Goal: Check status: Check status

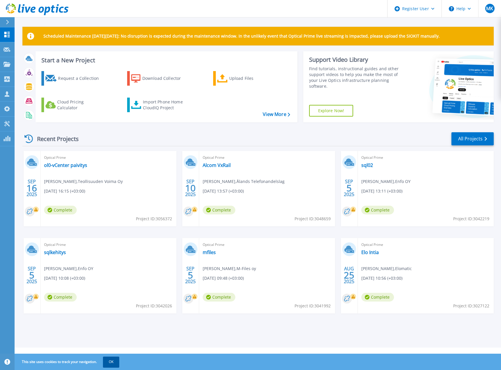
click at [112, 362] on button "OK" at bounding box center [111, 362] width 16 height 10
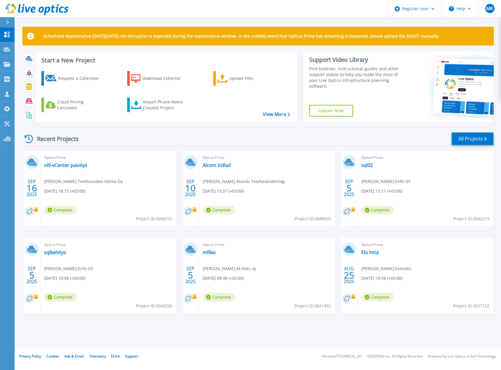
click at [470, 138] on link "All Projects" at bounding box center [472, 138] width 42 height 13
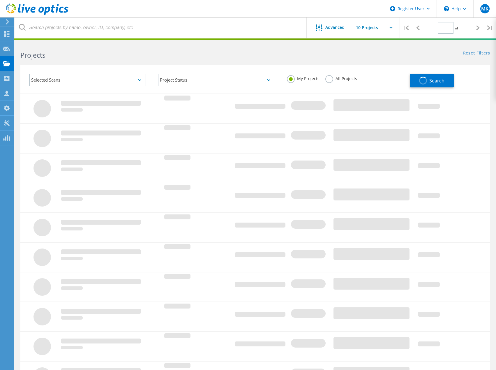
type input "1"
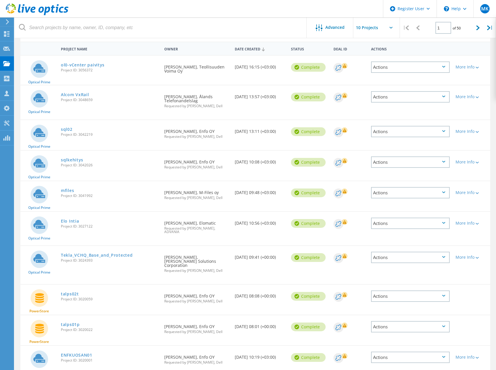
scroll to position [73, 0]
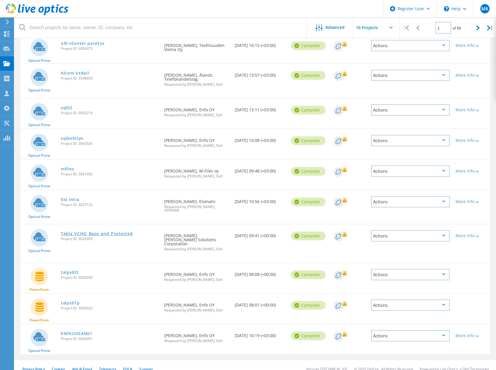
click at [79, 232] on link "Tekla_VCHQ_Base_and_Protected" at bounding box center [97, 234] width 72 height 4
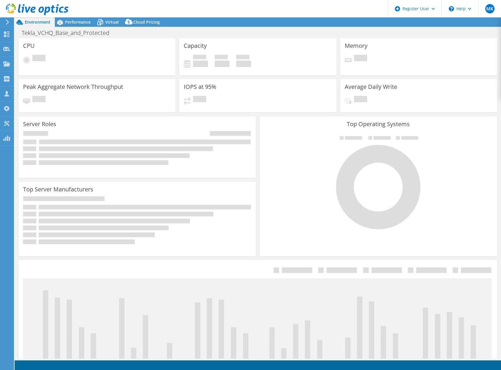
select select "USD"
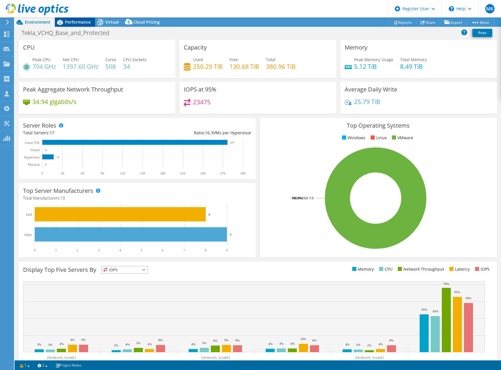
click at [78, 22] on span "Performance" at bounding box center [78, 22] width 26 height 6
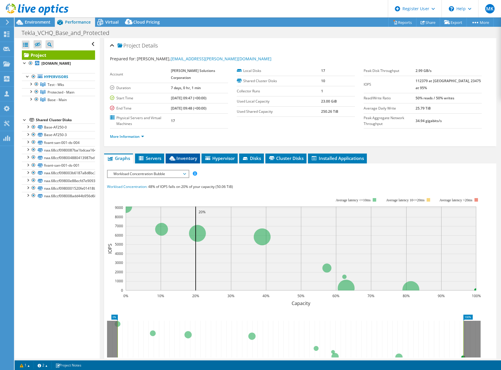
click at [186, 155] on span "Inventory" at bounding box center [182, 158] width 29 height 6
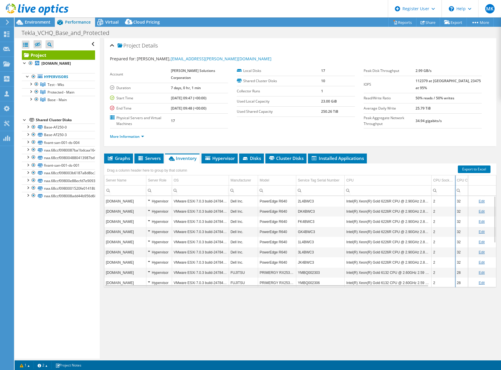
drag, startPoint x: 459, startPoint y: 181, endPoint x: 455, endPoint y: 182, distance: 4.6
click at [455, 182] on div "Drag a column header here to group by that column Server Name Server Role OS Ma…" at bounding box center [300, 225] width 392 height 124
